Goal: Task Accomplishment & Management: Manage account settings

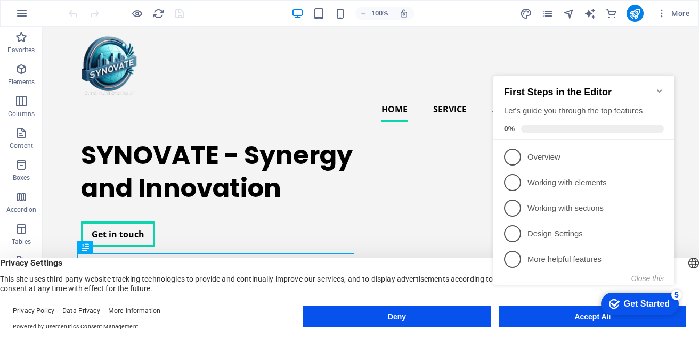
click at [659, 88] on icon "Minimize checklist" at bounding box center [659, 91] width 9 height 9
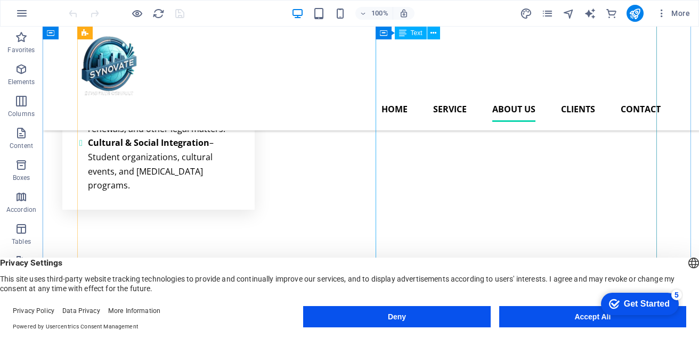
scroll to position [2015, 0]
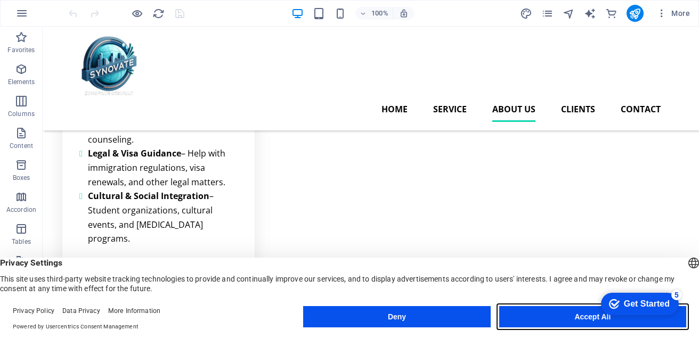
click at [573, 316] on button "Accept All" at bounding box center [592, 316] width 187 height 21
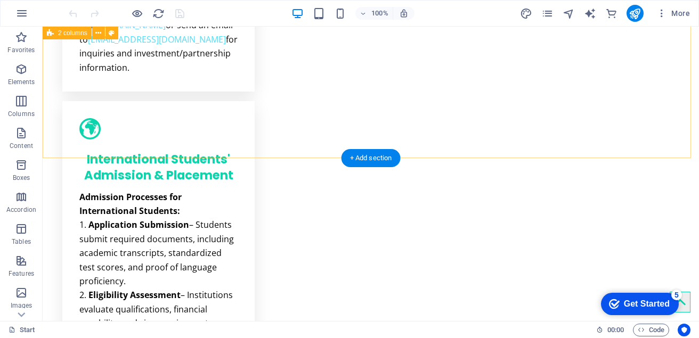
scroll to position [1589, 0]
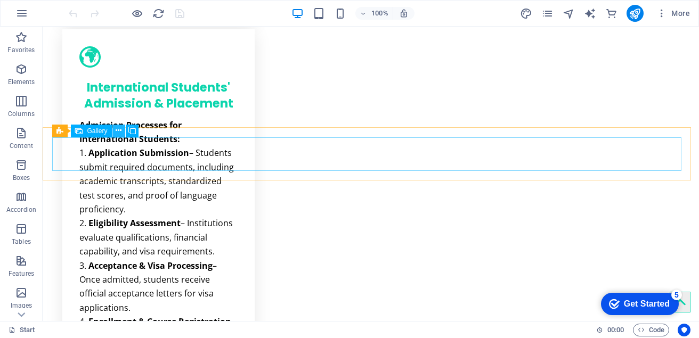
click at [118, 128] on icon at bounding box center [119, 130] width 6 height 11
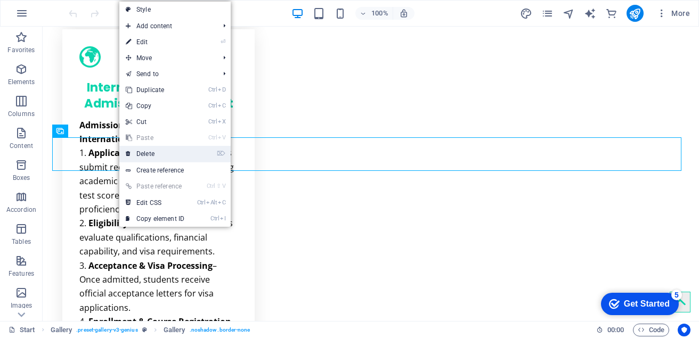
click at [152, 154] on link "⌦ Delete" at bounding box center [154, 154] width 71 height 16
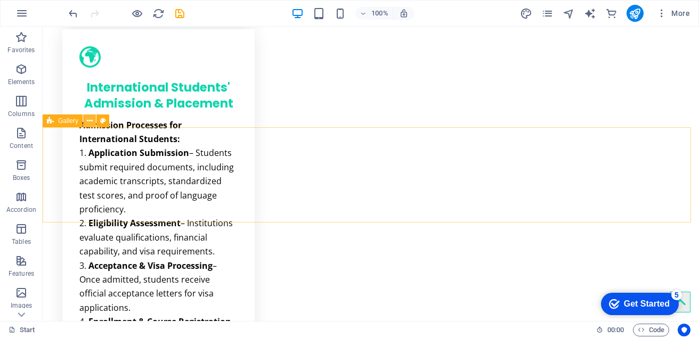
click at [92, 119] on icon at bounding box center [90, 121] width 6 height 11
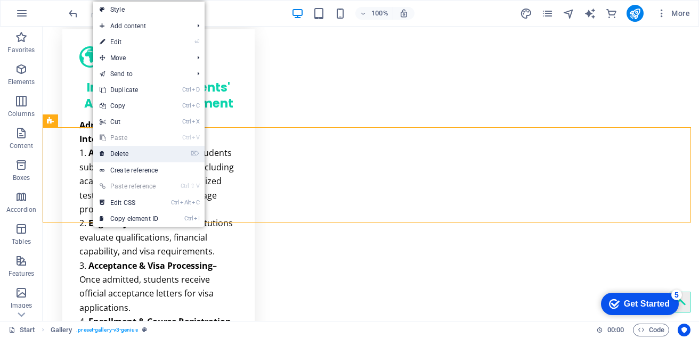
click at [121, 154] on link "⌦ Delete" at bounding box center [128, 154] width 71 height 16
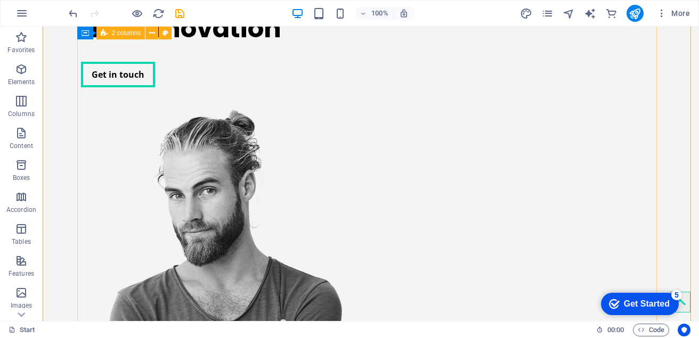
scroll to position [0, 0]
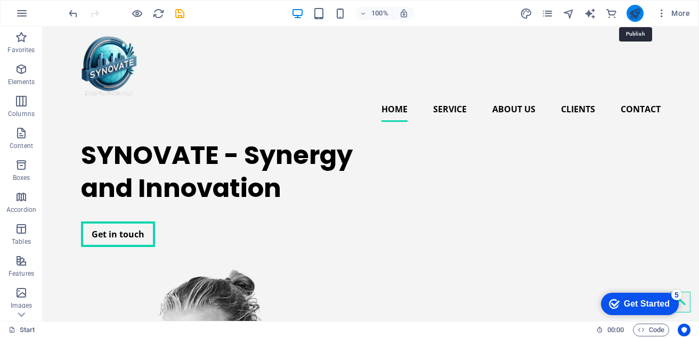
click at [635, 12] on icon "publish" at bounding box center [634, 13] width 12 height 12
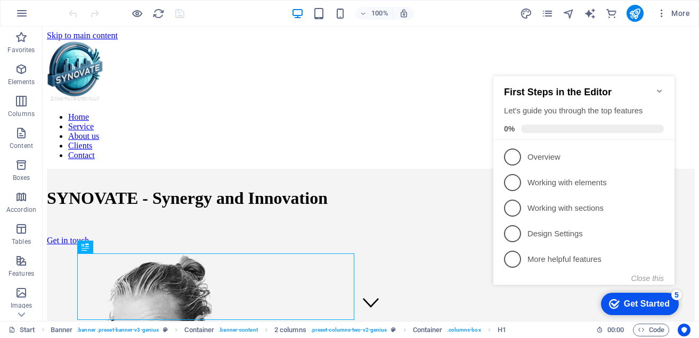
click at [655, 87] on icon "Minimize checklist" at bounding box center [659, 91] width 9 height 9
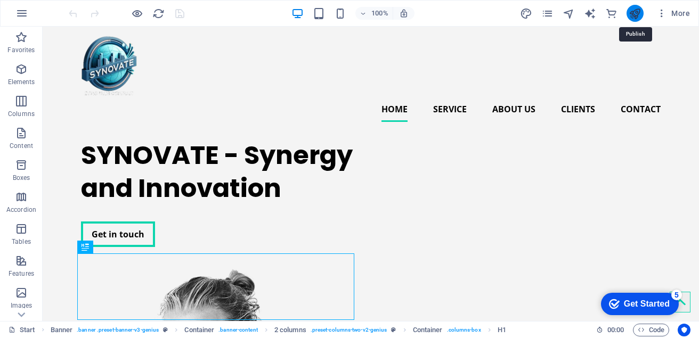
click at [637, 15] on icon "publish" at bounding box center [634, 13] width 12 height 12
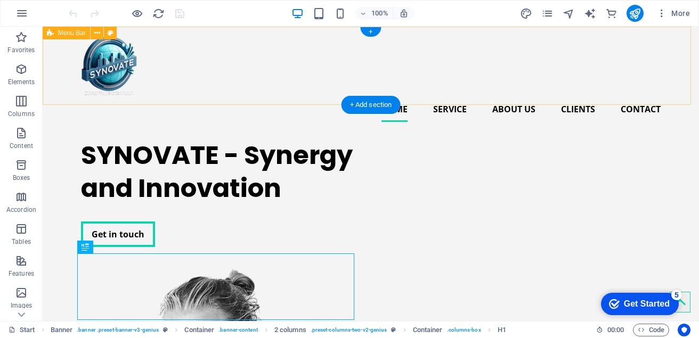
click at [482, 32] on div "Home Service About us Clients Contact" at bounding box center [371, 79] width 656 height 104
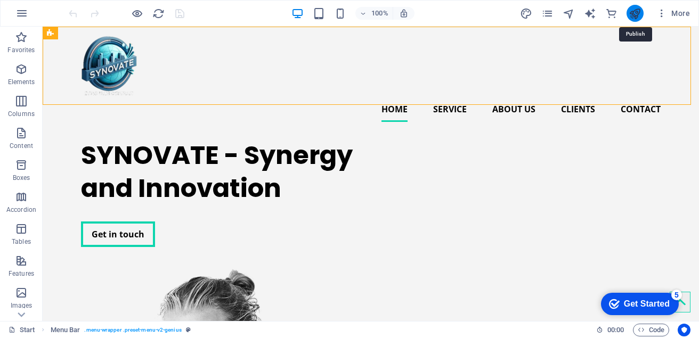
click at [634, 15] on icon "publish" at bounding box center [634, 13] width 12 height 12
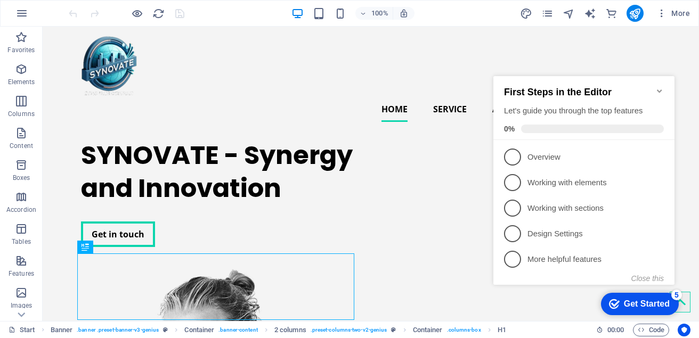
click at [661, 87] on icon "Minimize checklist" at bounding box center [659, 91] width 9 height 9
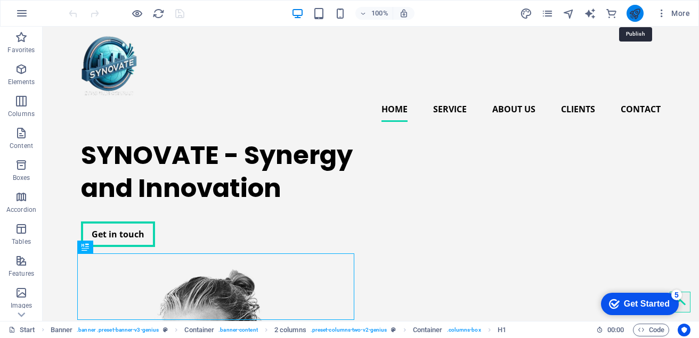
click at [637, 14] on icon "publish" at bounding box center [634, 13] width 12 height 12
